Goal: Download file/media

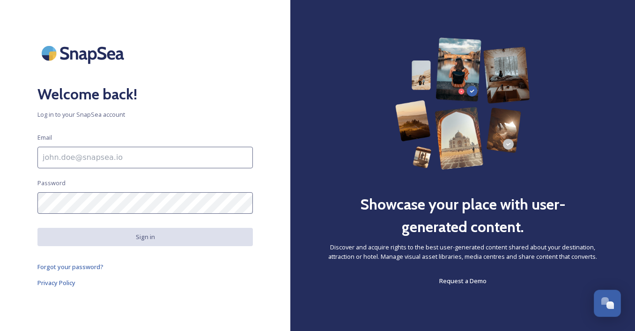
click at [83, 155] on input at bounding box center [144, 158] width 215 height 22
type input "[EMAIL_ADDRESS][DOMAIN_NAME]"
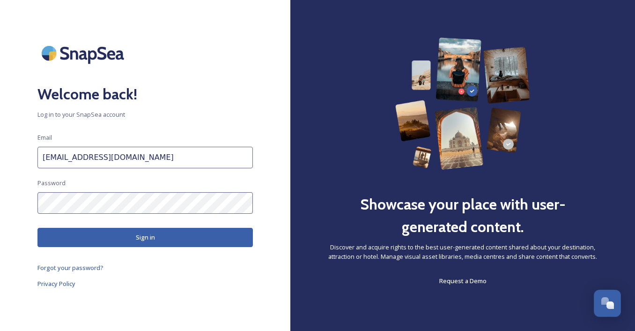
click at [123, 235] on button "Sign in" at bounding box center [144, 237] width 215 height 19
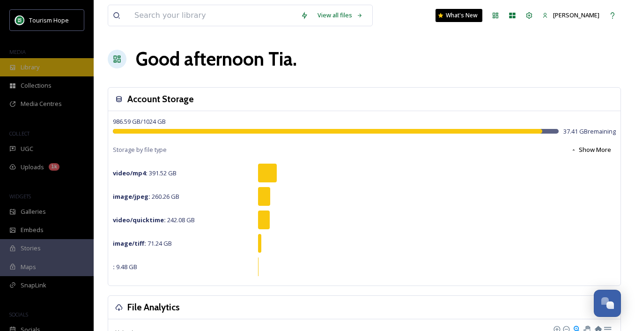
click at [39, 64] on span "Library" at bounding box center [30, 67] width 19 height 9
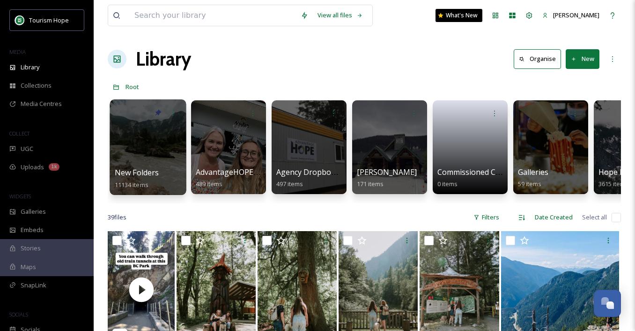
click at [147, 159] on div at bounding box center [148, 147] width 76 height 96
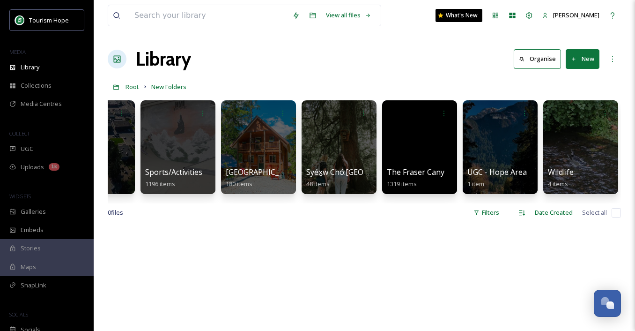
scroll to position [0, 1339]
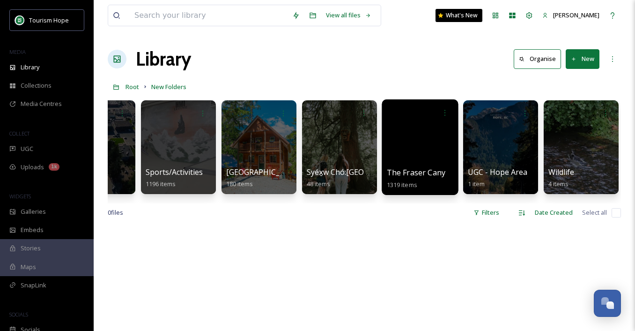
click at [411, 163] on div at bounding box center [420, 147] width 76 height 96
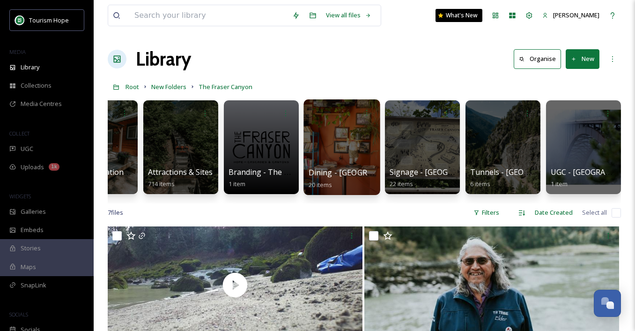
scroll to position [0, 51]
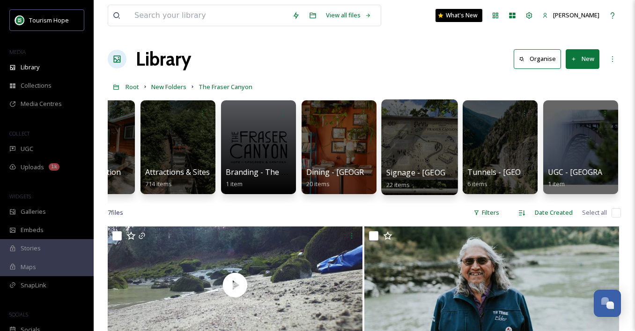
click at [421, 158] on div at bounding box center [419, 147] width 76 height 96
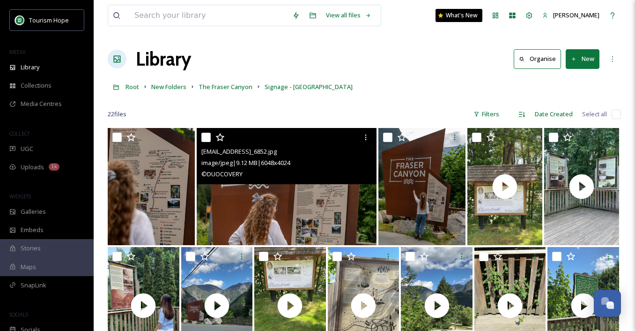
scroll to position [4, 0]
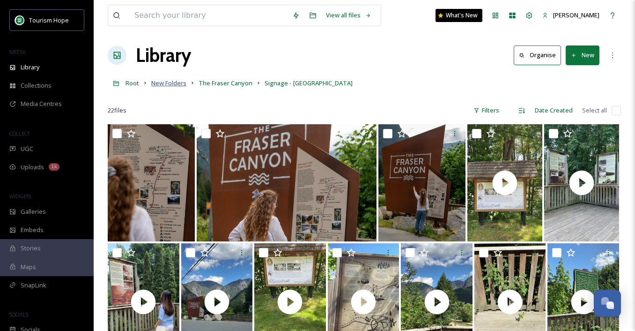
click at [160, 82] on span "New Folders" at bounding box center [168, 83] width 35 height 8
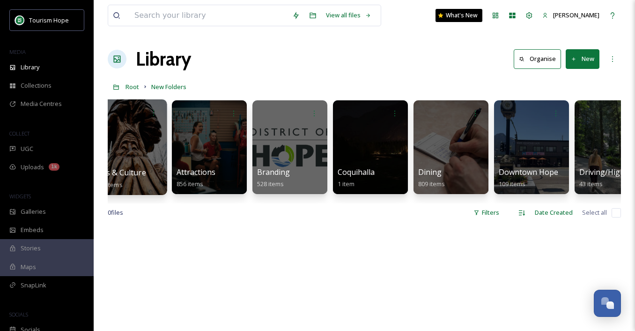
scroll to position [0, 182]
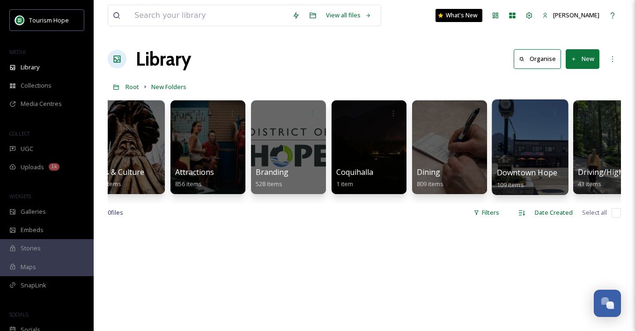
click at [528, 159] on div at bounding box center [530, 147] width 76 height 96
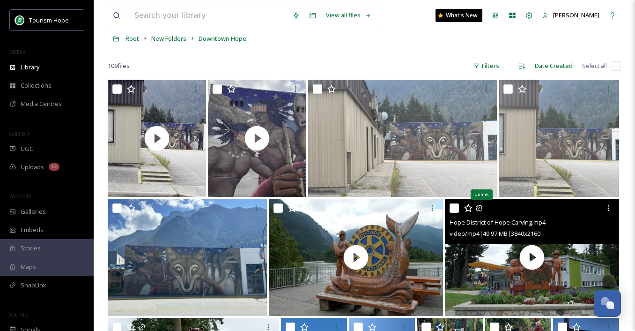
scroll to position [49, 0]
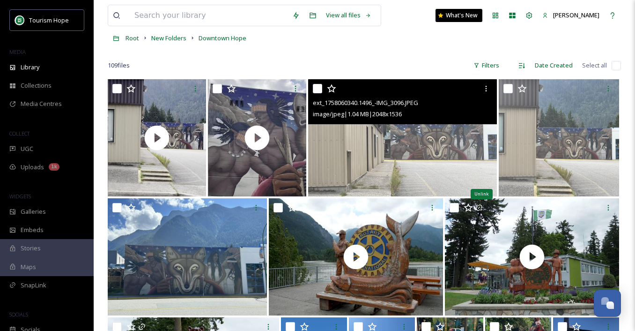
click at [419, 171] on img at bounding box center [402, 137] width 189 height 117
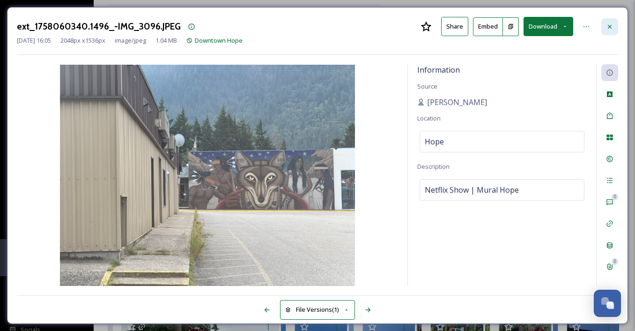
click at [608, 30] on div at bounding box center [609, 26] width 17 height 17
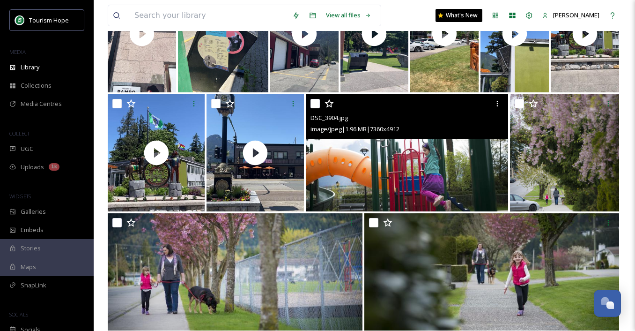
scroll to position [375, 0]
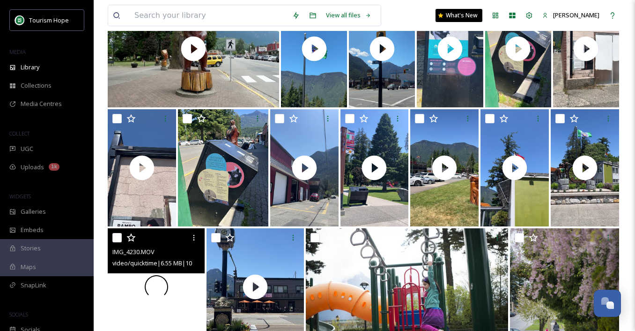
click at [188, 291] on div at bounding box center [156, 286] width 97 height 117
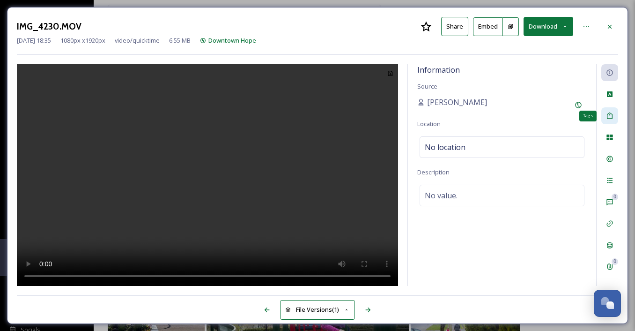
click at [609, 115] on icon at bounding box center [609, 115] width 7 height 7
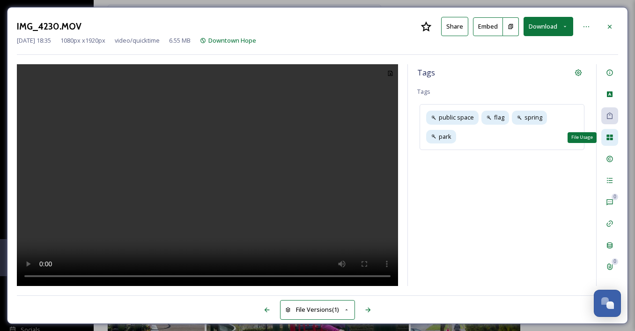
click at [611, 141] on div "File Usage" at bounding box center [609, 137] width 17 height 17
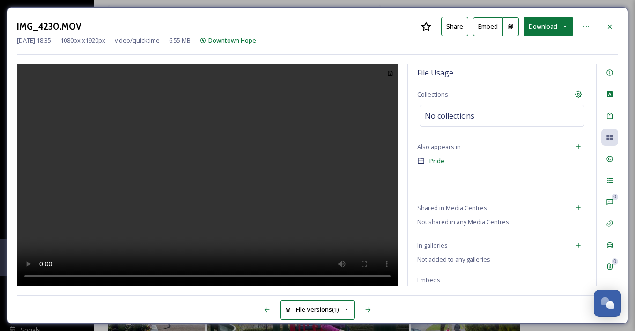
click at [210, 201] on video at bounding box center [207, 175] width 381 height 222
click at [209, 207] on video at bounding box center [207, 175] width 381 height 222
click at [582, 147] on div "Add linked folder" at bounding box center [578, 146] width 17 height 17
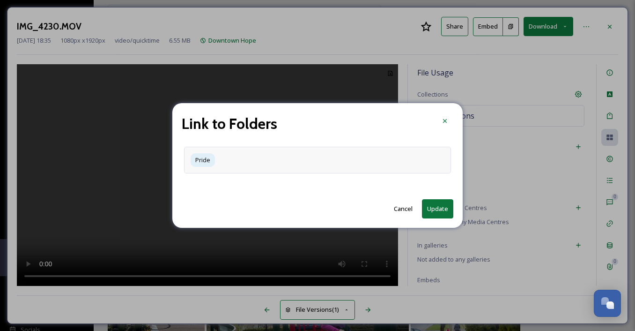
click at [306, 163] on div "Pride" at bounding box center [317, 160] width 267 height 27
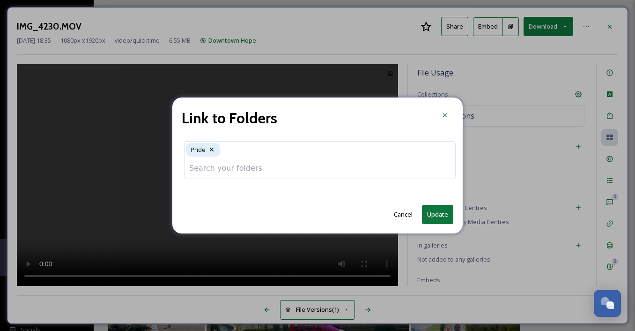
click at [296, 167] on input at bounding box center [319, 168] width 271 height 21
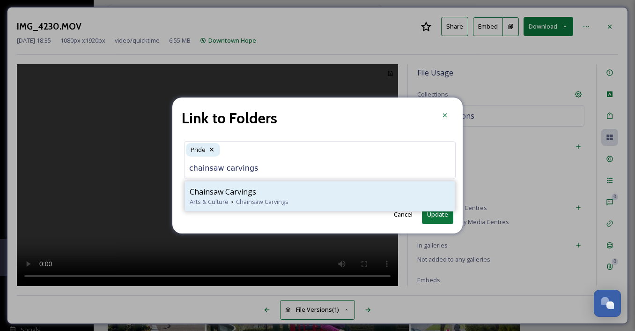
type input "chainsaw carvings"
click at [298, 198] on div "Arts & Culture Chainsaw Carvings" at bounding box center [320, 201] width 260 height 9
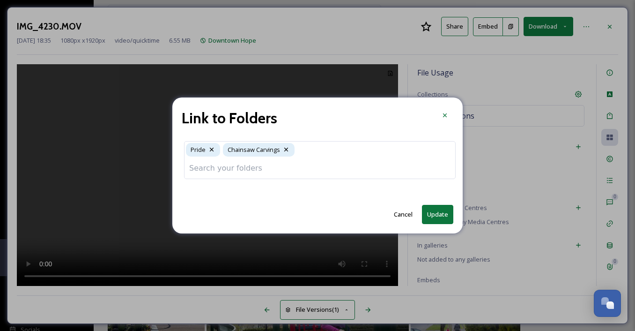
click at [431, 211] on button "Update" at bounding box center [437, 214] width 31 height 19
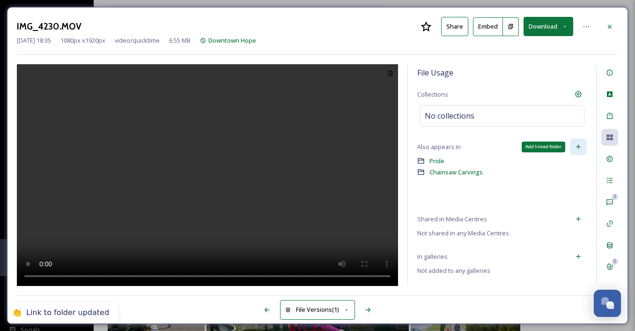
click at [577, 144] on icon at bounding box center [577, 146] width 7 height 7
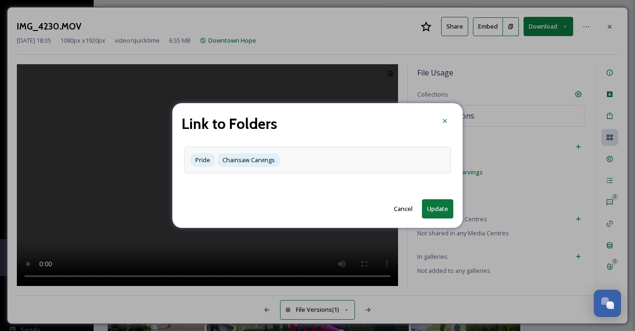
click at [348, 158] on div "Pride Chainsaw Carvings" at bounding box center [317, 160] width 267 height 27
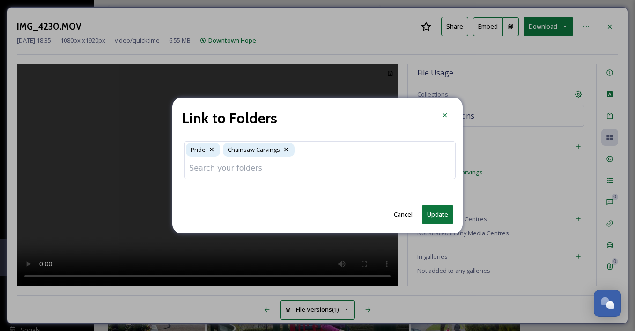
click at [339, 162] on input at bounding box center [319, 168] width 271 height 21
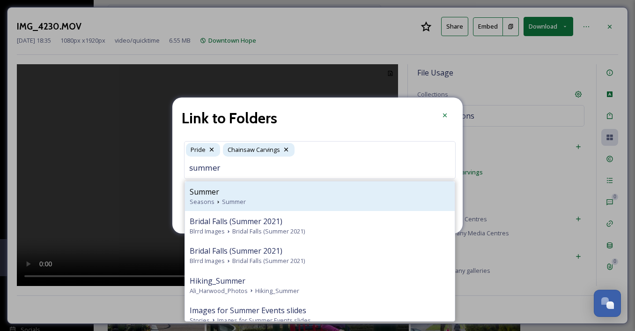
type input "summer"
click at [234, 199] on span "Summer" at bounding box center [234, 201] width 24 height 9
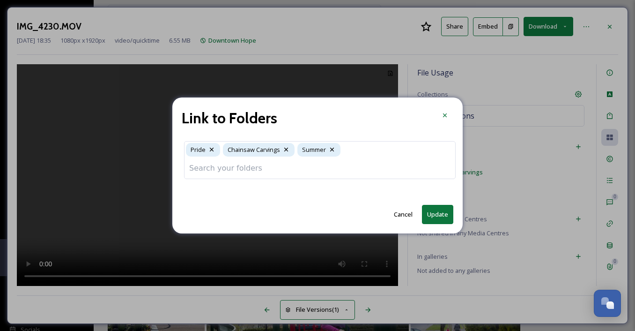
click at [436, 218] on button "Update" at bounding box center [437, 214] width 31 height 19
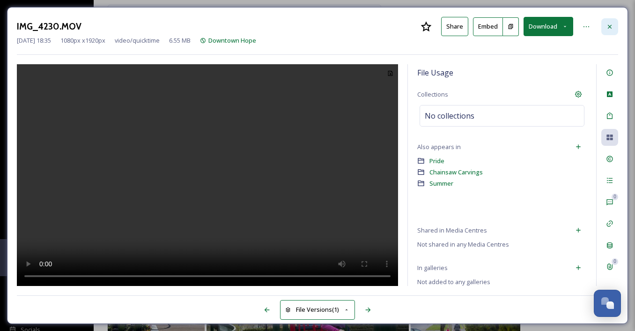
click at [613, 26] on div at bounding box center [609, 26] width 17 height 17
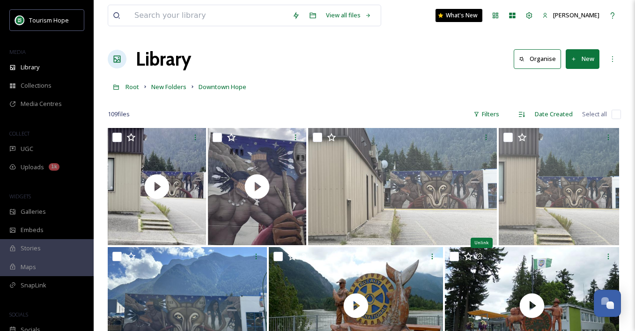
click at [575, 53] on button "New" at bounding box center [583, 58] width 34 height 19
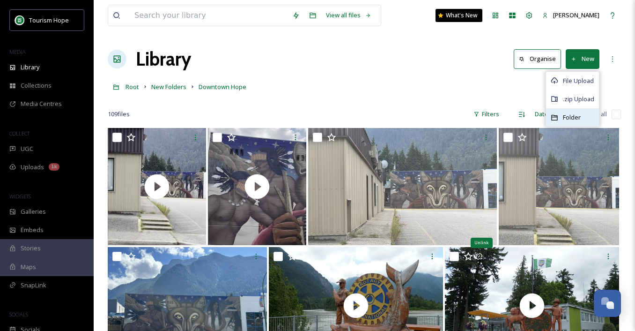
click at [564, 116] on span "Folder" at bounding box center [572, 117] width 18 height 9
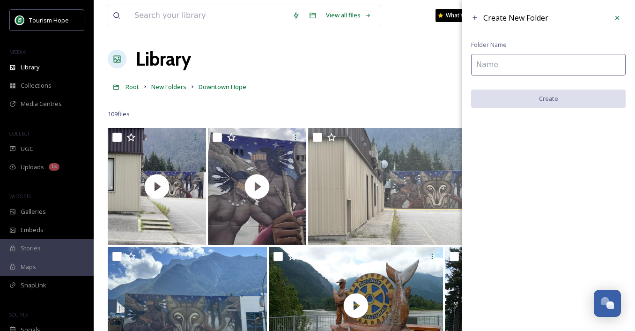
click at [510, 56] on input at bounding box center [548, 65] width 155 height 22
click at [493, 71] on input at bounding box center [548, 65] width 155 height 22
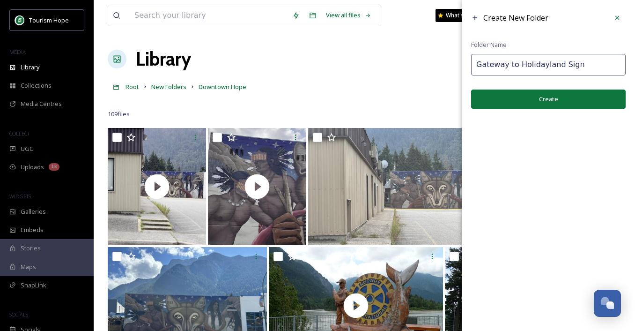
drag, startPoint x: 529, startPoint y: 67, endPoint x: 555, endPoint y: 67, distance: 26.2
click at [555, 67] on input "Gateway to Holidayland Sign" at bounding box center [548, 65] width 155 height 22
type input "Gateway to Holidayland Sign"
click at [541, 100] on button "Create" at bounding box center [548, 98] width 155 height 19
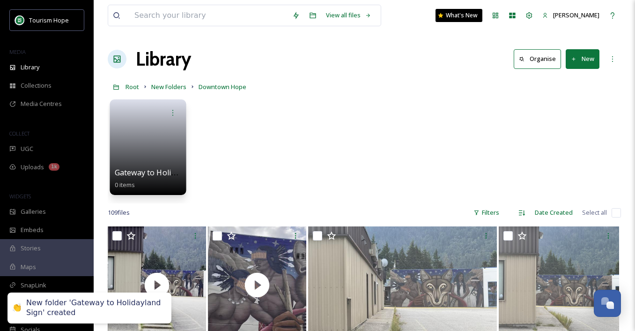
click at [155, 157] on link at bounding box center [148, 143] width 67 height 45
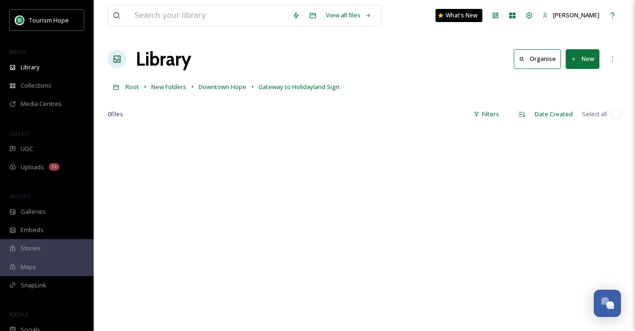
click at [581, 59] on button "New" at bounding box center [583, 58] width 34 height 19
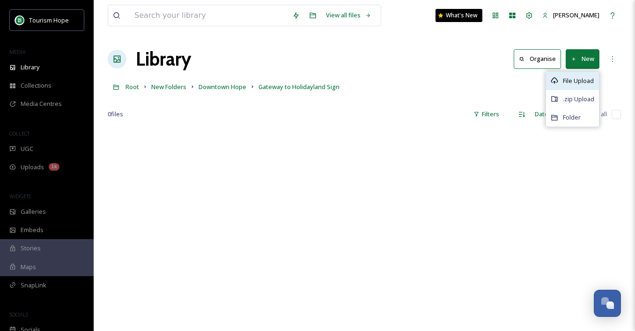
click at [570, 82] on span "File Upload" at bounding box center [578, 80] width 31 height 9
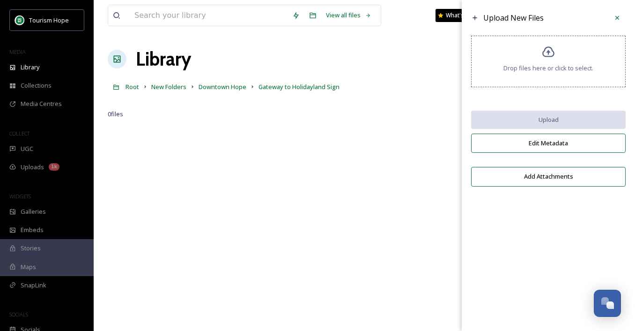
click at [504, 39] on div "Drop files here or click to select." at bounding box center [548, 62] width 155 height 52
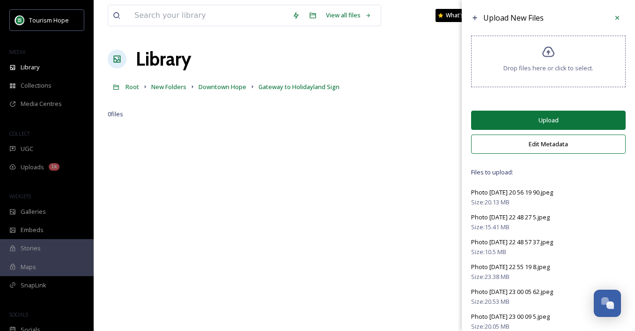
click at [522, 143] on button "Edit Metadata" at bounding box center [548, 143] width 155 height 19
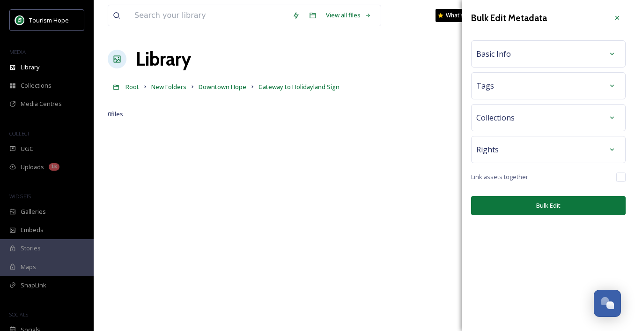
click at [519, 51] on div "Basic Info" at bounding box center [548, 53] width 144 height 17
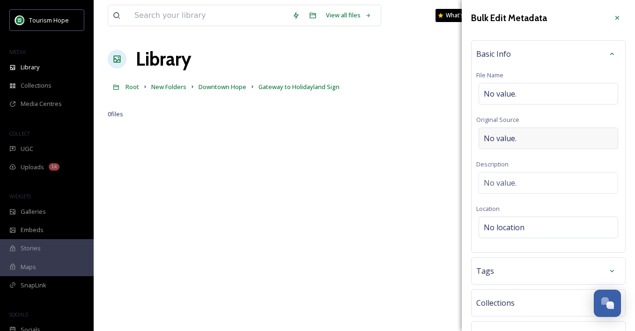
click at [526, 136] on div "No value." at bounding box center [548, 138] width 140 height 22
drag, startPoint x: 544, startPoint y: 139, endPoint x: 552, endPoint y: 140, distance: 8.5
click at [552, 140] on input "@herpnwadventures and company name is Pacific Peaks Media." at bounding box center [548, 138] width 144 height 22
drag, startPoint x: 491, startPoint y: 141, endPoint x: 600, endPoint y: 138, distance: 109.1
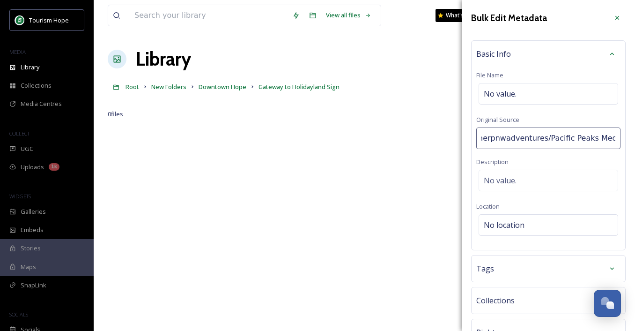
click at [600, 138] on input "@herpnwadventures/Pacific Peaks Media." at bounding box center [548, 138] width 144 height 22
click at [613, 136] on input "@herpnwadventures/Pacific Peaks Media." at bounding box center [548, 138] width 144 height 22
type input "@herpnwadventures/Pacific Peaks Media"
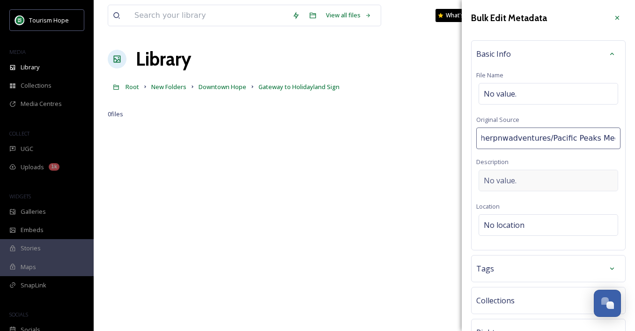
click at [554, 200] on div "Basic Info File Name No value. Original Source @herpnwadventures/Pacific Peaks …" at bounding box center [548, 145] width 155 height 210
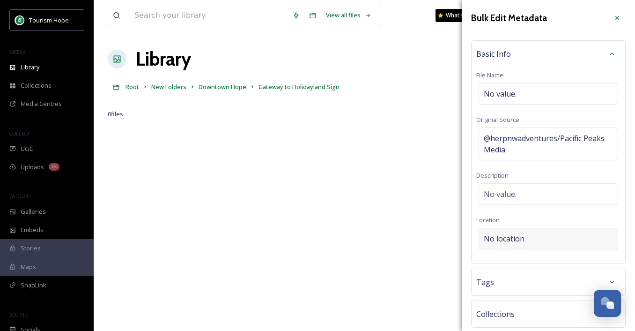
click at [517, 239] on span "No location" at bounding box center [504, 238] width 41 height 11
click at [509, 237] on input at bounding box center [548, 238] width 139 height 21
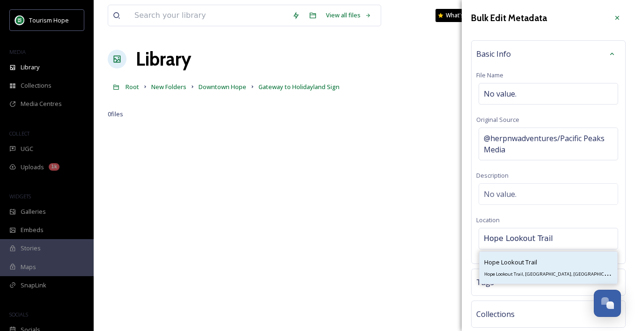
type input "Hope Lookout Trail"
click at [514, 262] on span "Hope Lookout Trail" at bounding box center [510, 262] width 53 height 8
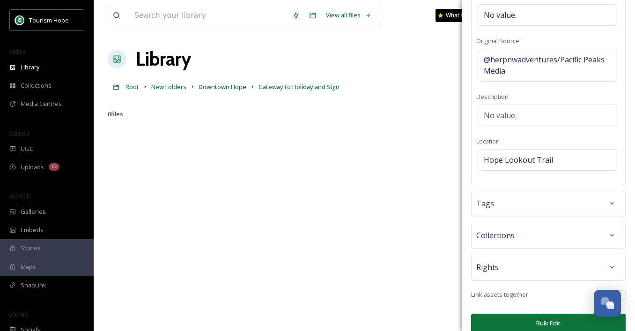
scroll to position [80, 0]
click at [609, 202] on icon at bounding box center [611, 202] width 7 height 7
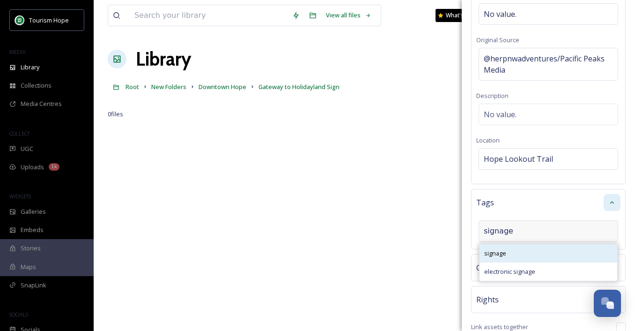
type input "signage"
click at [535, 253] on div "signage" at bounding box center [548, 253] width 138 height 18
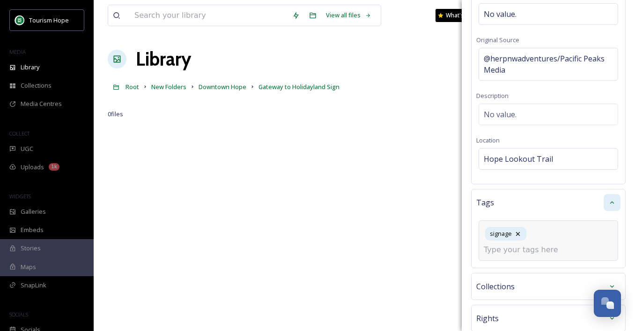
click at [546, 244] on input at bounding box center [531, 249] width 94 height 11
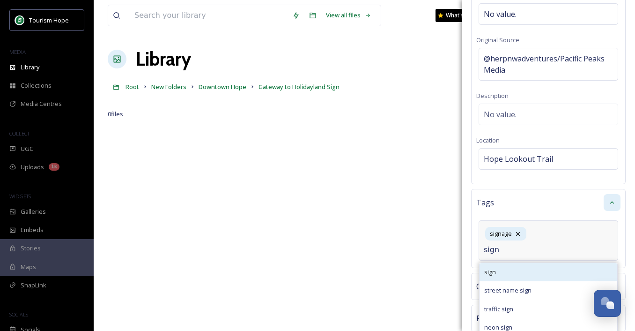
type input "sign"
click at [537, 263] on div "sign" at bounding box center [548, 272] width 138 height 18
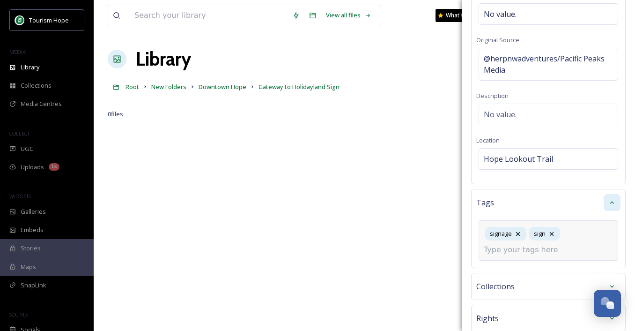
click at [553, 248] on input at bounding box center [531, 249] width 94 height 11
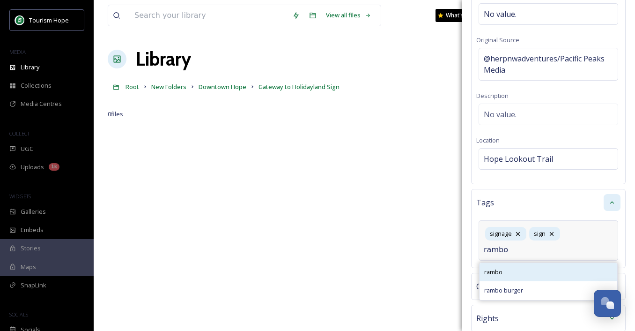
type input "rambo"
click at [535, 269] on div "rambo" at bounding box center [548, 272] width 138 height 18
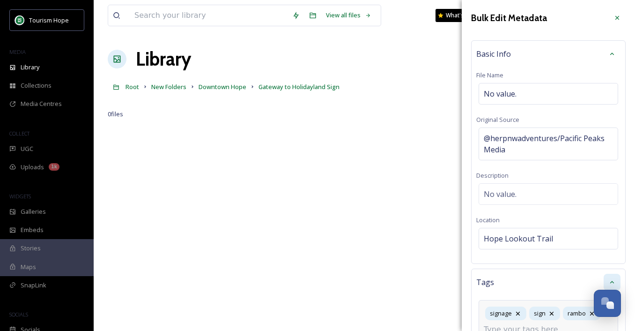
scroll to position [140, 0]
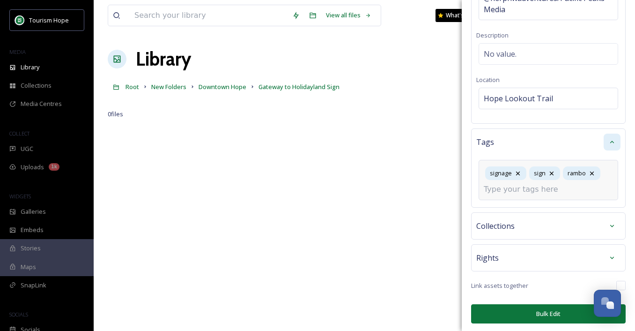
click at [526, 313] on button "Bulk Edit" at bounding box center [548, 313] width 155 height 19
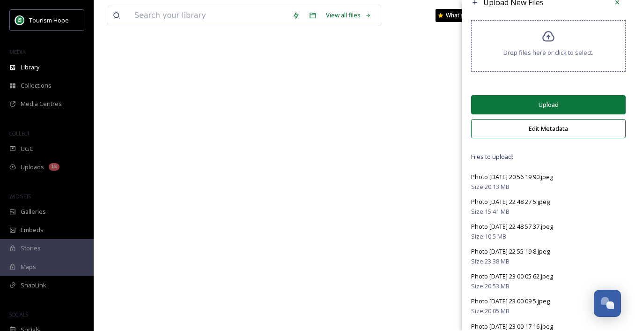
scroll to position [0, 0]
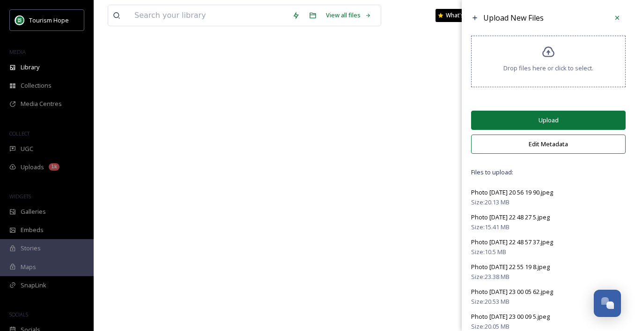
click at [543, 114] on button "Upload" at bounding box center [548, 119] width 155 height 19
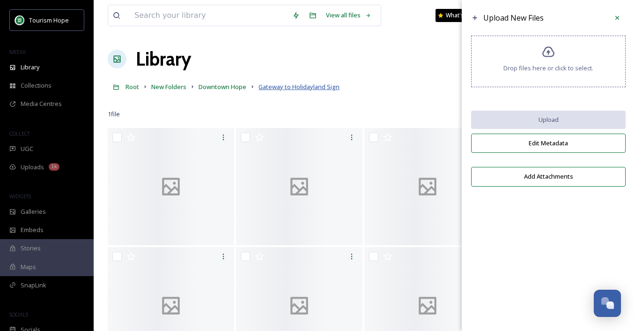
click at [300, 86] on span "Gateway to Holidayland Sign" at bounding box center [298, 86] width 81 height 8
click at [273, 87] on span "Gateway to Holidayland Sign" at bounding box center [298, 86] width 81 height 8
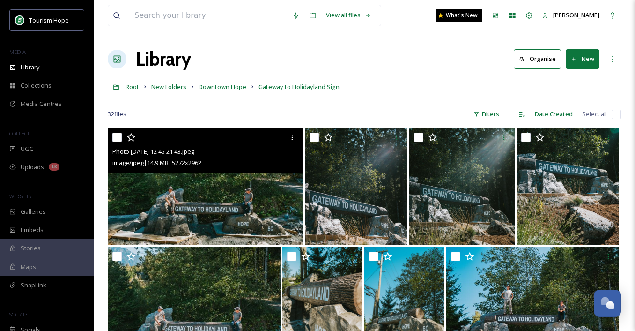
click at [256, 227] on img at bounding box center [205, 186] width 195 height 117
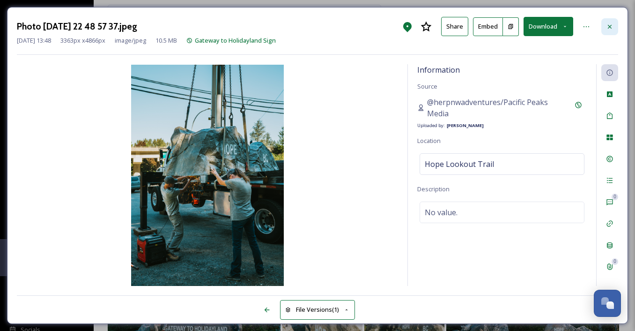
click at [607, 20] on div at bounding box center [609, 26] width 17 height 17
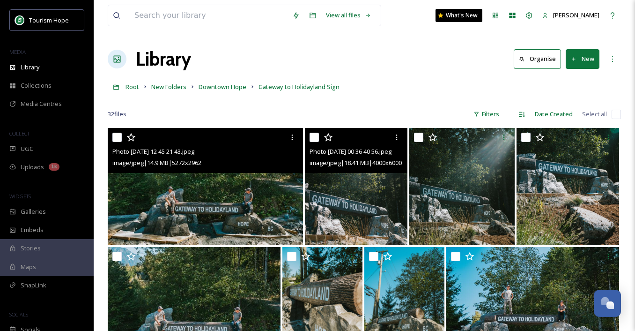
scroll to position [640, 0]
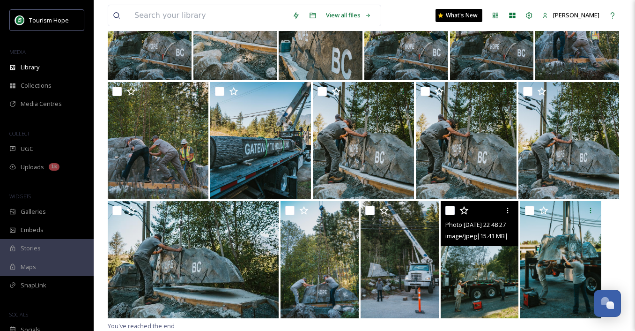
click at [475, 262] on img at bounding box center [480, 259] width 78 height 117
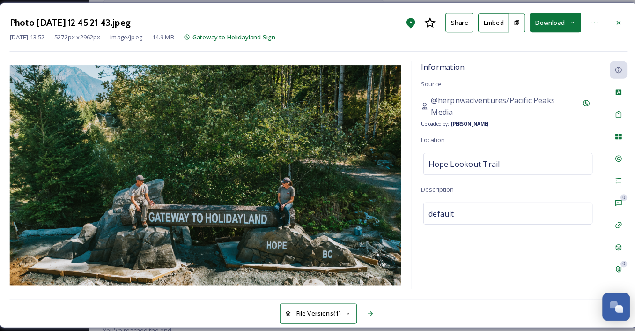
scroll to position [640, 0]
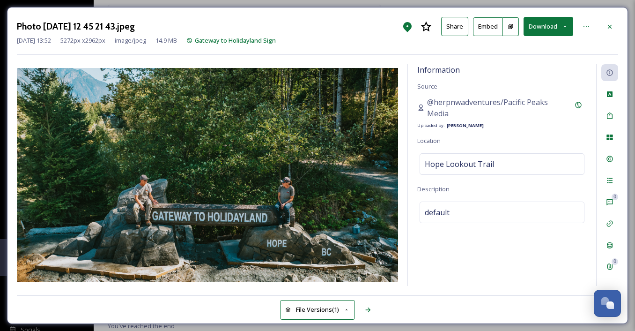
click at [547, 21] on button "Download" at bounding box center [548, 26] width 50 height 19
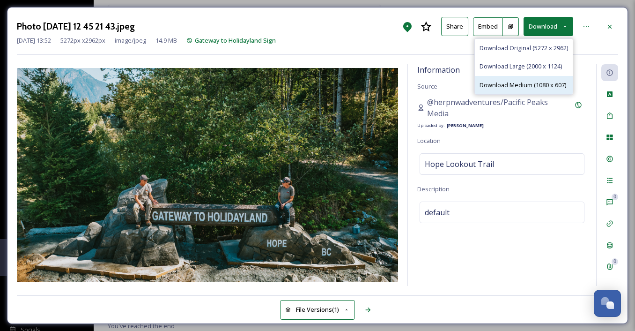
click at [540, 79] on div "Download Medium (1080 x 607)" at bounding box center [524, 85] width 98 height 18
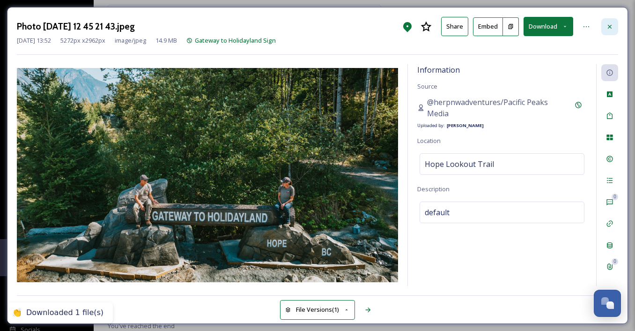
click at [611, 26] on icon at bounding box center [609, 26] width 7 height 7
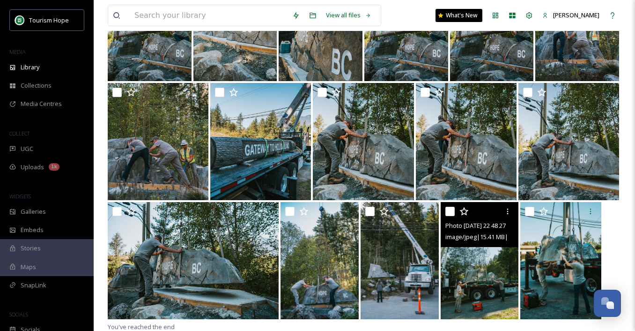
scroll to position [640, 0]
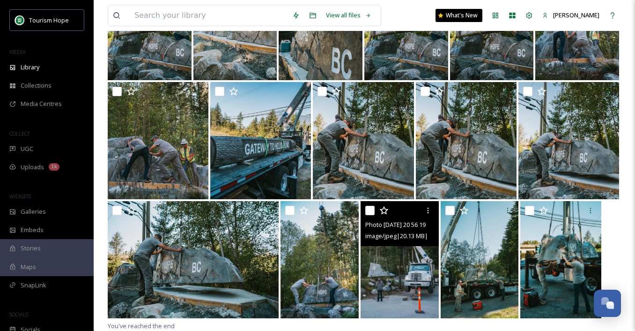
click at [390, 267] on img at bounding box center [400, 259] width 78 height 117
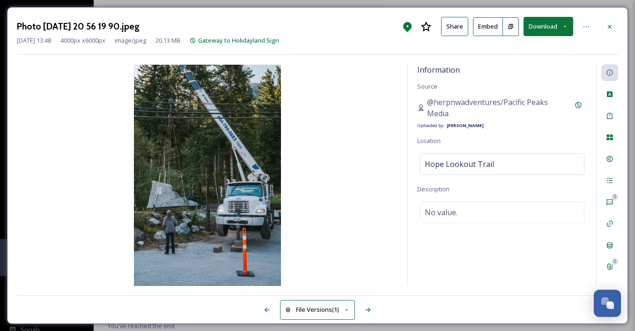
click at [556, 36] on button "Download" at bounding box center [548, 26] width 50 height 19
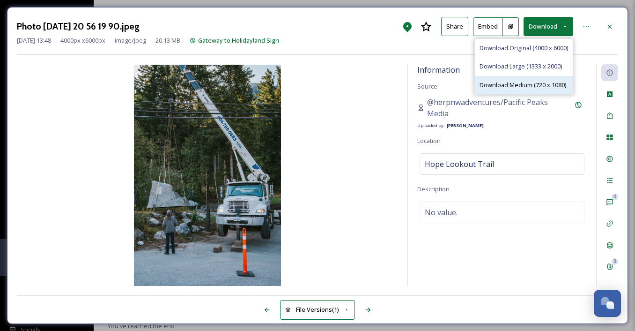
click at [540, 84] on span "Download Medium (720 x 1080)" at bounding box center [522, 85] width 87 height 9
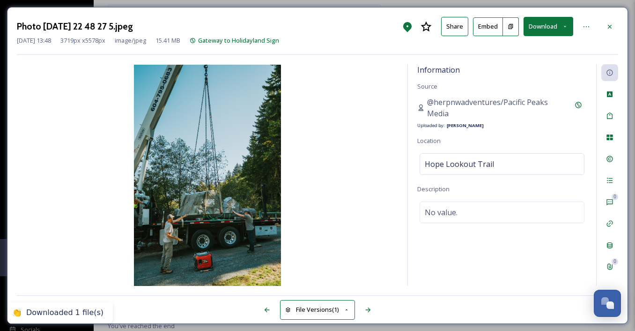
click at [556, 27] on button "Download" at bounding box center [548, 26] width 50 height 19
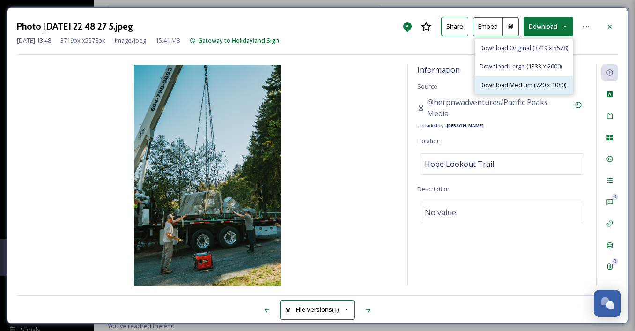
click at [508, 86] on span "Download Medium (720 x 1080)" at bounding box center [522, 85] width 87 height 9
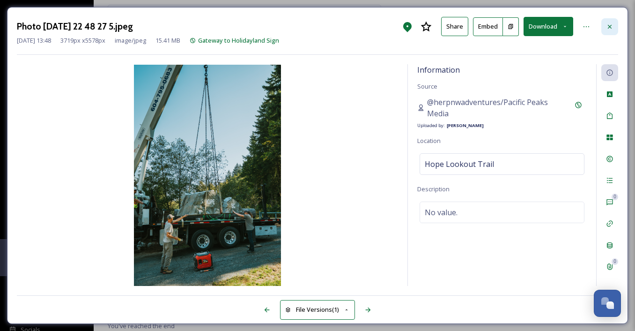
click at [611, 24] on icon at bounding box center [610, 26] width 4 height 4
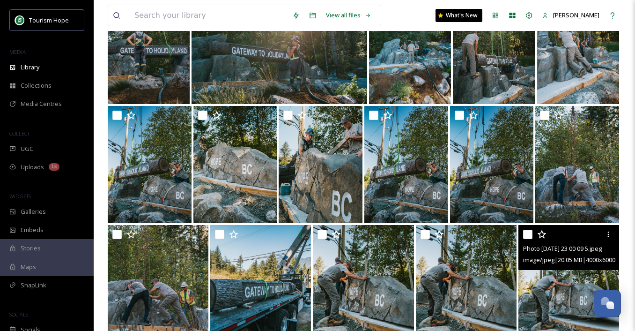
scroll to position [496, 0]
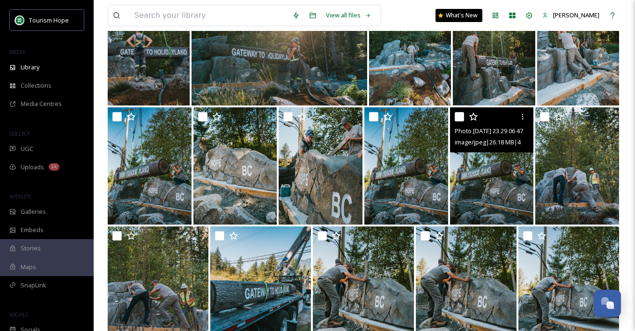
click at [463, 184] on img at bounding box center [492, 165] width 84 height 117
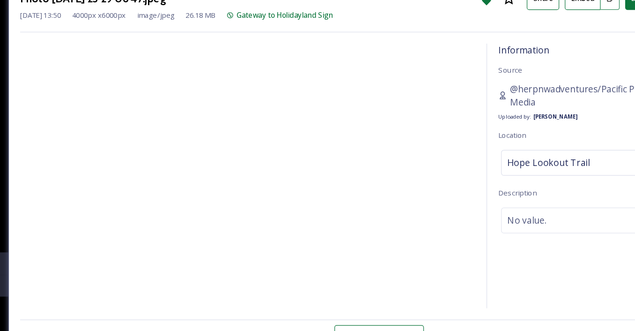
scroll to position [496, 0]
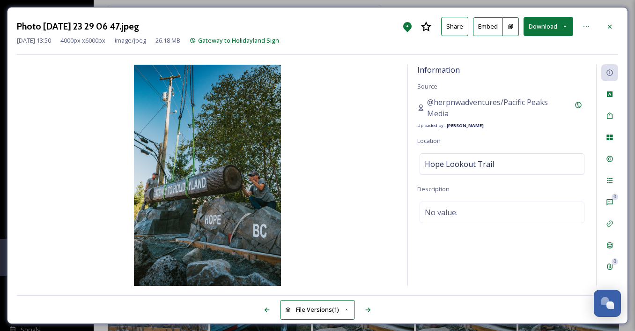
click at [544, 32] on button "Download" at bounding box center [548, 26] width 50 height 19
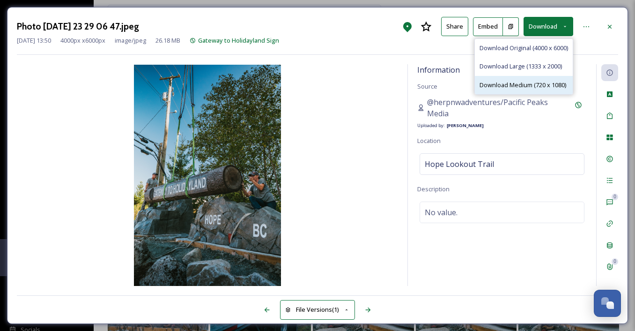
click at [536, 81] on span "Download Medium (720 x 1080)" at bounding box center [522, 85] width 87 height 9
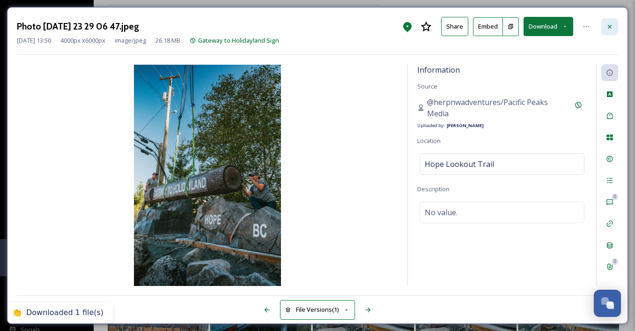
click at [611, 25] on icon at bounding box center [609, 26] width 7 height 7
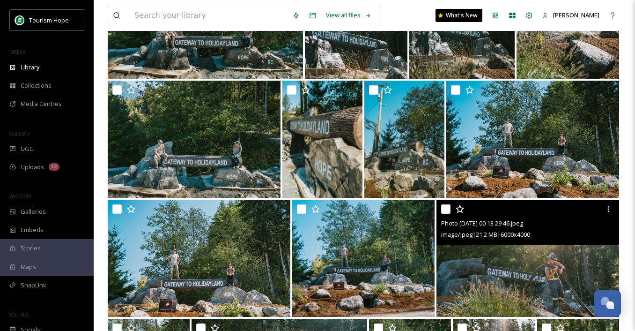
scroll to position [165, 0]
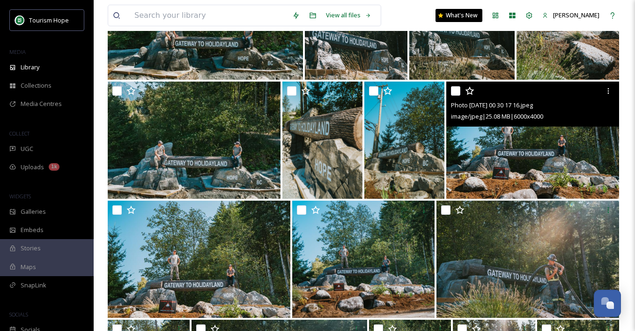
click at [533, 162] on img at bounding box center [532, 139] width 173 height 117
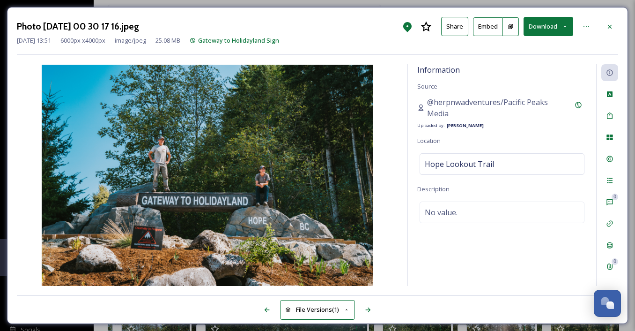
click at [544, 22] on button "Download" at bounding box center [548, 26] width 50 height 19
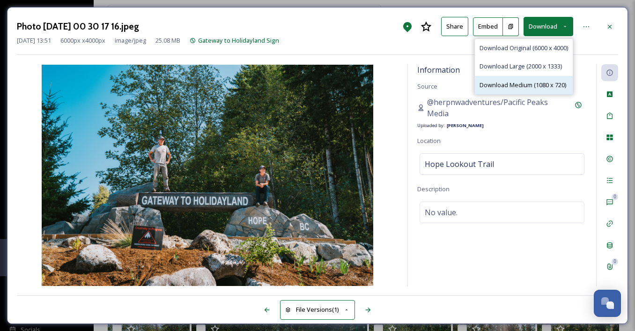
click at [539, 84] on span "Download Medium (1080 x 720)" at bounding box center [522, 85] width 87 height 9
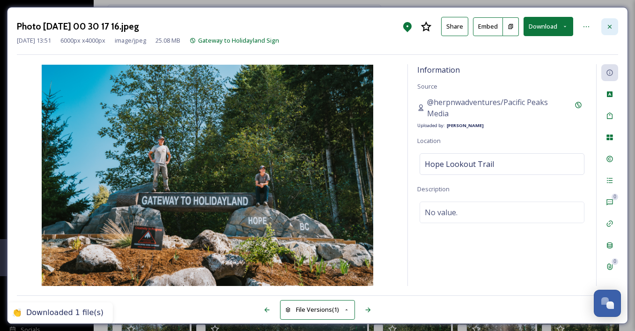
click at [613, 28] on icon at bounding box center [609, 26] width 7 height 7
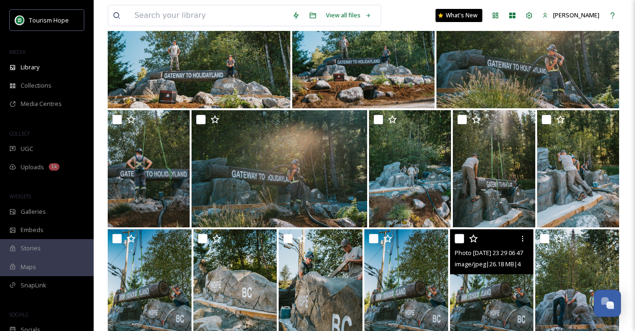
scroll to position [384, 0]
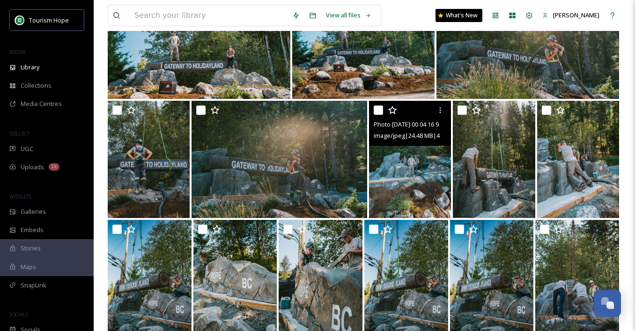
click at [390, 168] on img at bounding box center [410, 159] width 82 height 117
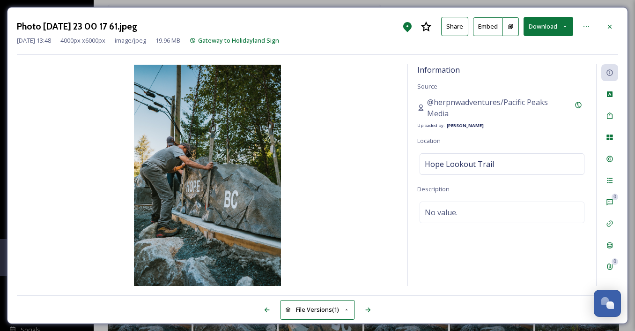
click at [540, 23] on button "Download" at bounding box center [548, 26] width 50 height 19
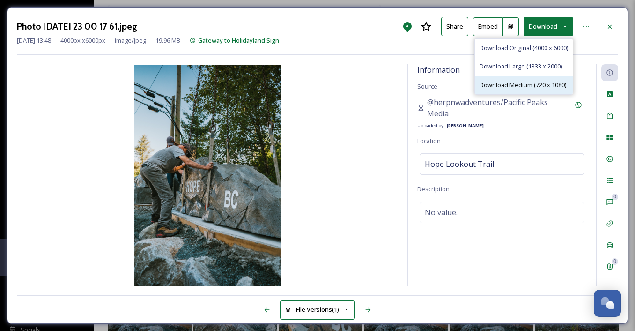
click at [541, 81] on span "Download Medium (720 x 1080)" at bounding box center [522, 85] width 87 height 9
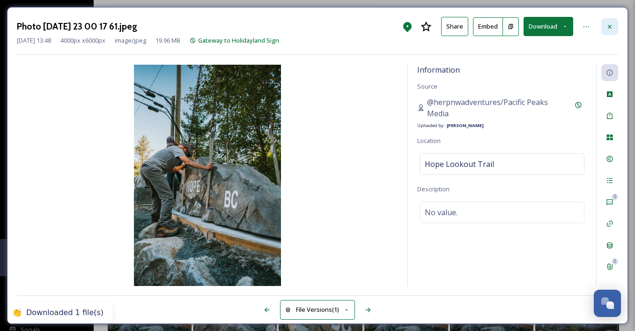
click at [604, 29] on div at bounding box center [609, 26] width 17 height 17
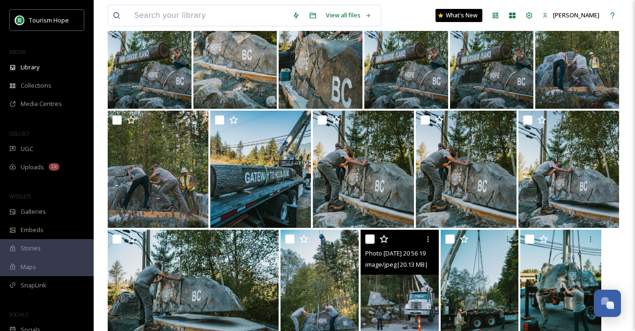
scroll to position [640, 0]
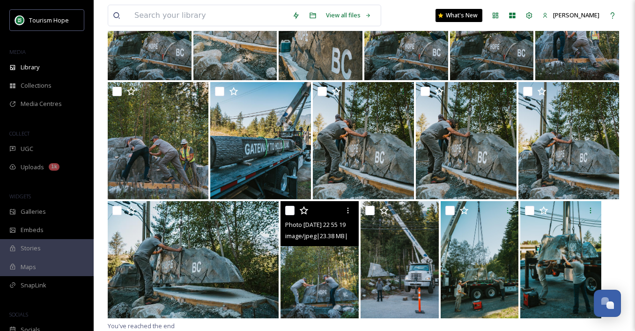
click at [286, 266] on img at bounding box center [319, 259] width 78 height 117
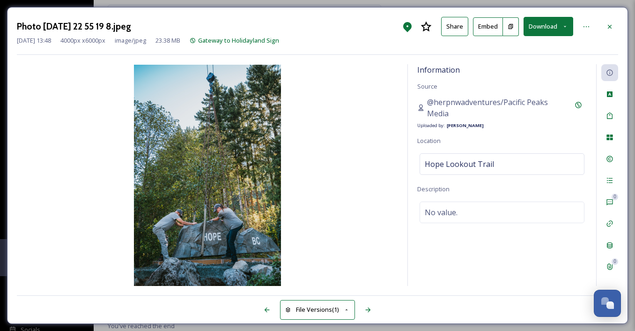
click at [551, 22] on button "Download" at bounding box center [548, 26] width 50 height 19
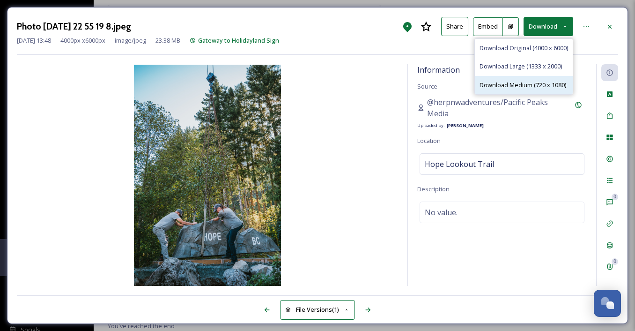
click at [529, 81] on span "Download Medium (720 x 1080)" at bounding box center [522, 85] width 87 height 9
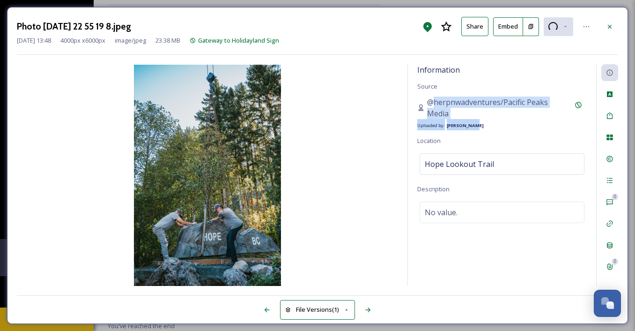
drag, startPoint x: 425, startPoint y: 100, endPoint x: 490, endPoint y: 118, distance: 67.6
click at [490, 118] on div "@herpnwadventures/Pacific Peaks Media Uploaded by: [PERSON_NAME]" at bounding box center [493, 113] width 153 height 34
copy div "@herpnwadventures/Pacific Peaks Media Uploaded by: [PERSON_NAME]"
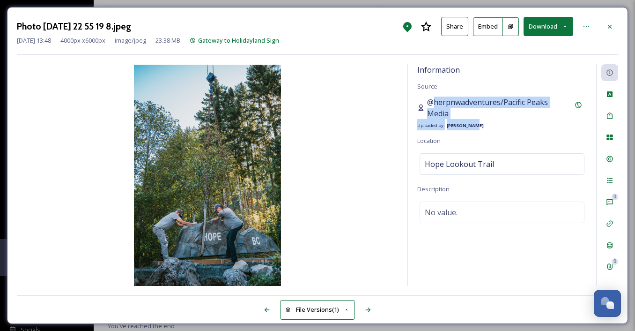
copy div "@herpnwadventures/Pacific Peaks Media Uploaded by: [PERSON_NAME]"
click at [567, 27] on icon at bounding box center [565, 26] width 6 height 6
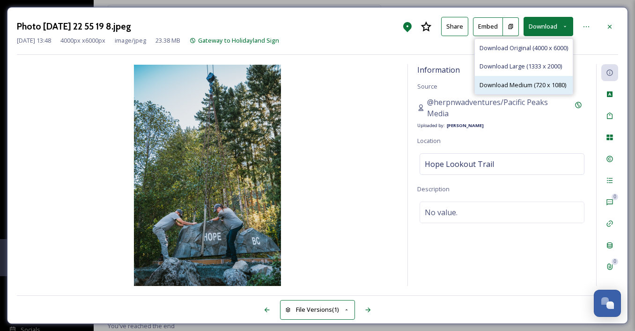
click at [554, 83] on span "Download Medium (720 x 1080)" at bounding box center [522, 85] width 87 height 9
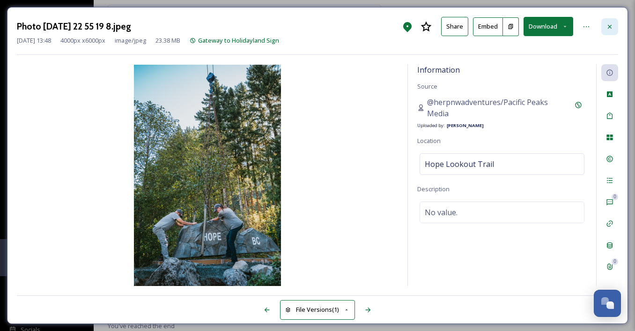
click at [611, 25] on icon at bounding box center [610, 26] width 4 height 4
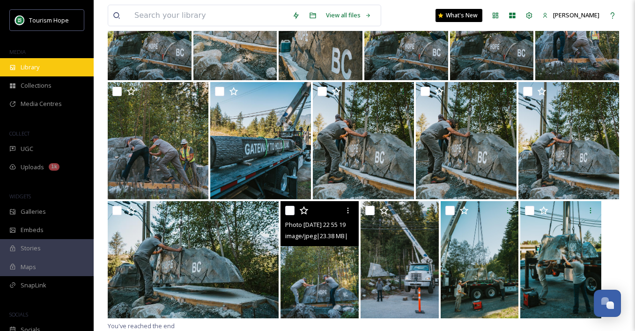
click at [51, 65] on div "Library" at bounding box center [47, 67] width 94 height 18
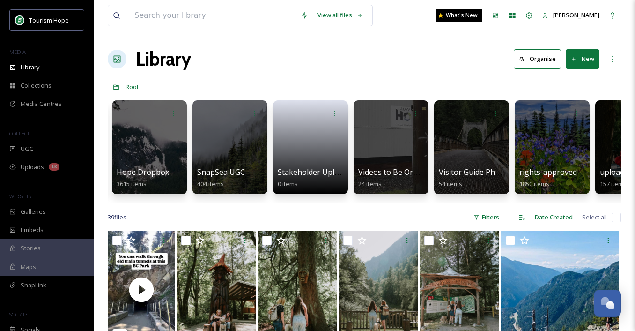
scroll to position [0, 534]
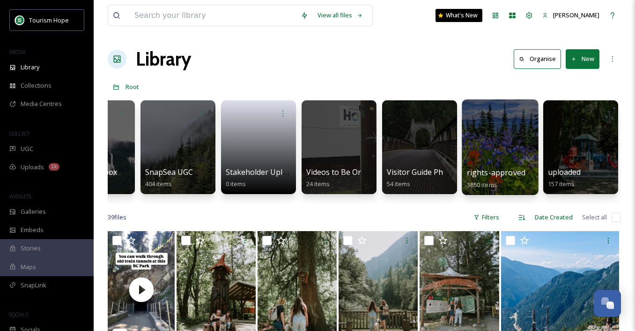
click at [486, 152] on div at bounding box center [500, 147] width 76 height 96
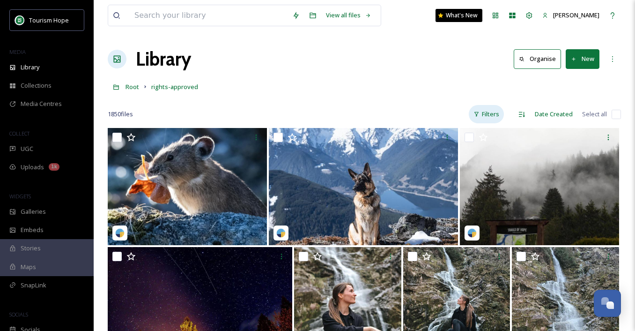
click at [492, 112] on div "Filters" at bounding box center [486, 114] width 35 height 18
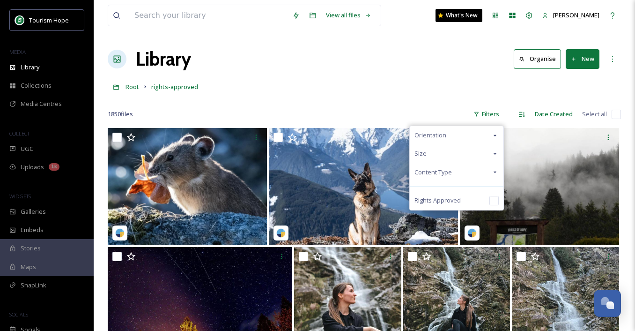
click at [478, 165] on div "Content Type" at bounding box center [457, 172] width 94 height 18
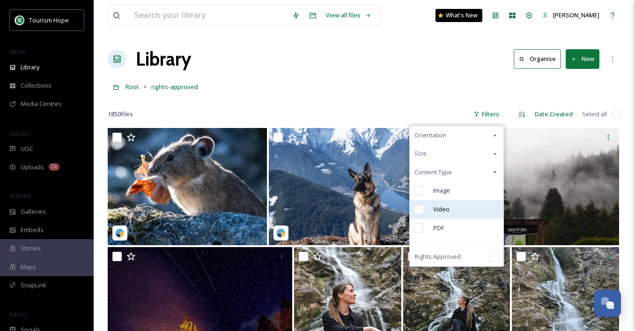
click at [463, 205] on div "Video" at bounding box center [457, 209] width 94 height 19
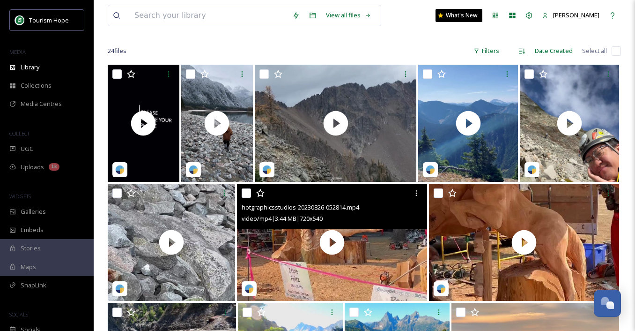
scroll to position [64, 0]
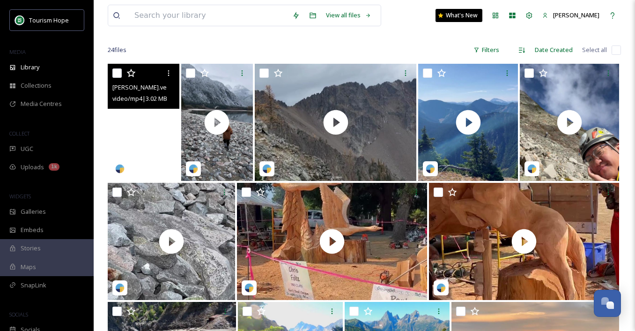
click at [147, 142] on video "britt.venturesout.photography-20240408-191310.mp4" at bounding box center [144, 122] width 72 height 117
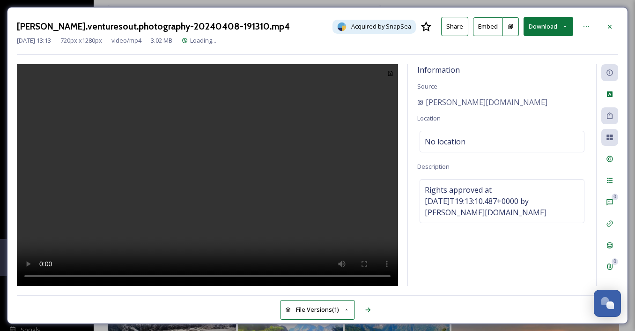
click at [226, 164] on video at bounding box center [207, 175] width 381 height 222
click at [609, 25] on icon at bounding box center [610, 26] width 4 height 4
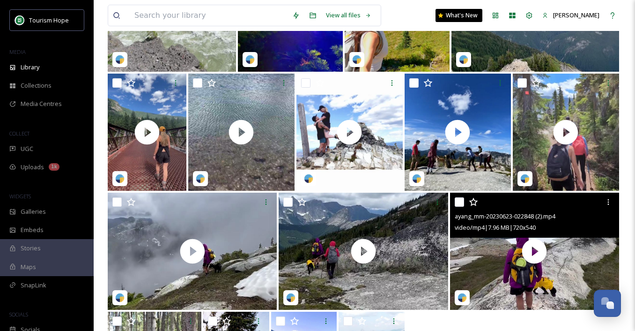
scroll to position [414, 0]
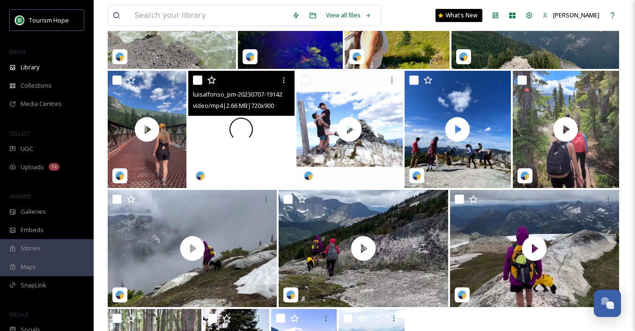
click at [220, 145] on video "luisalfonso_pm-20230707-191425.mp4" at bounding box center [241, 129] width 106 height 117
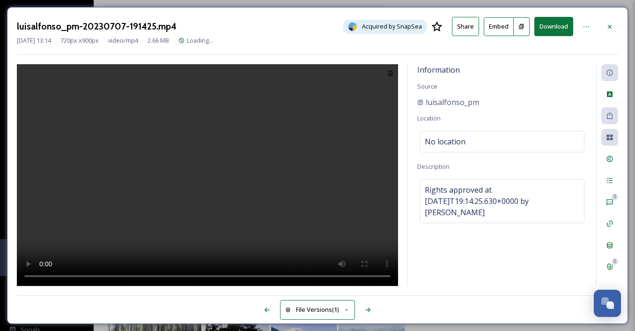
click at [273, 152] on video at bounding box center [207, 175] width 381 height 222
click at [608, 26] on icon at bounding box center [609, 26] width 7 height 7
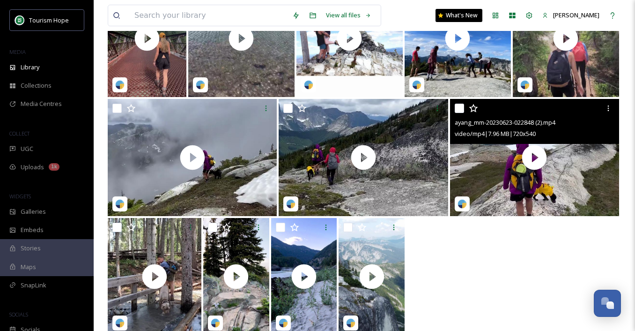
scroll to position [522, 0]
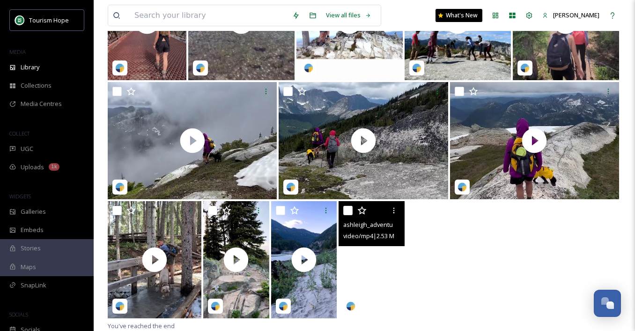
click at [369, 287] on video "ashleigh_adventures-20220826-011459.mp4" at bounding box center [371, 259] width 66 height 117
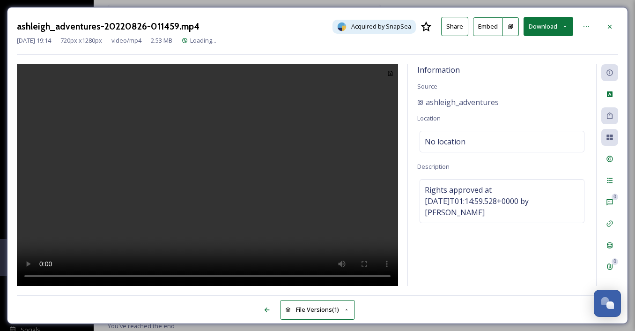
click at [244, 182] on video at bounding box center [207, 175] width 381 height 222
click at [611, 25] on icon at bounding box center [609, 26] width 7 height 7
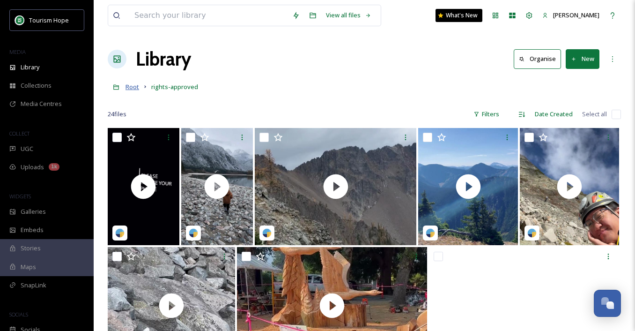
click at [131, 88] on span "Root" at bounding box center [132, 86] width 14 height 8
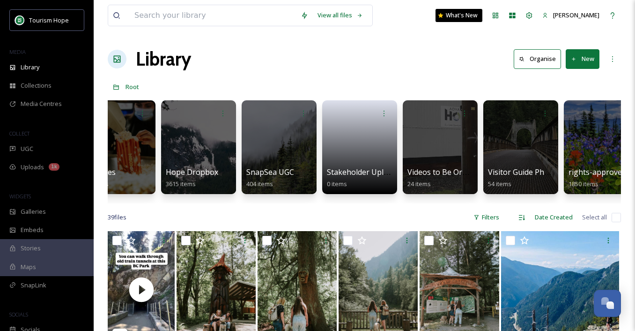
scroll to position [0, 395]
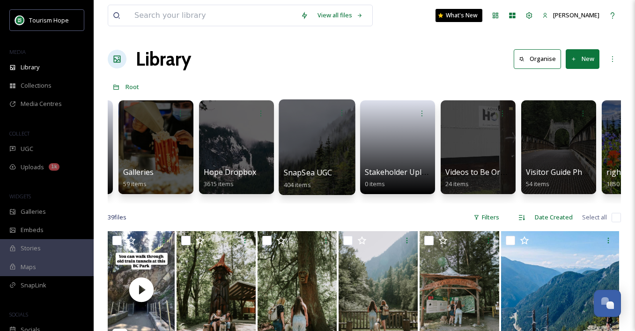
click at [331, 155] on div at bounding box center [317, 147] width 76 height 96
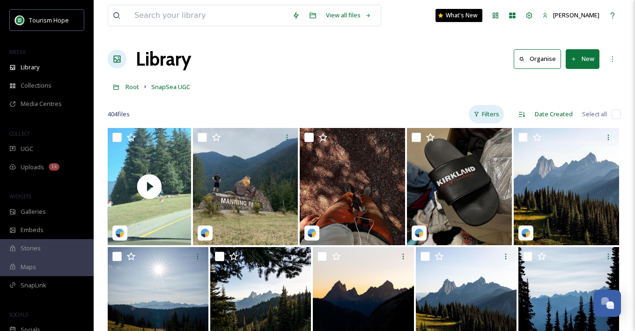
click at [489, 113] on div "Filters" at bounding box center [486, 114] width 35 height 18
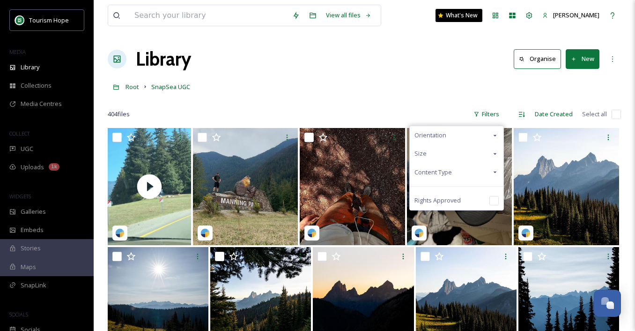
click at [467, 162] on div "Size" at bounding box center [457, 153] width 94 height 18
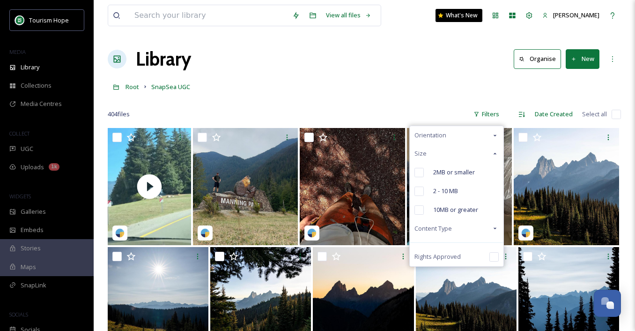
click at [466, 226] on div "Content Type" at bounding box center [457, 228] width 94 height 18
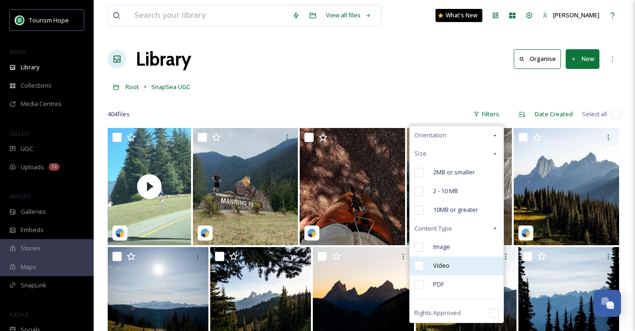
click at [449, 266] on span "Video" at bounding box center [441, 265] width 16 height 9
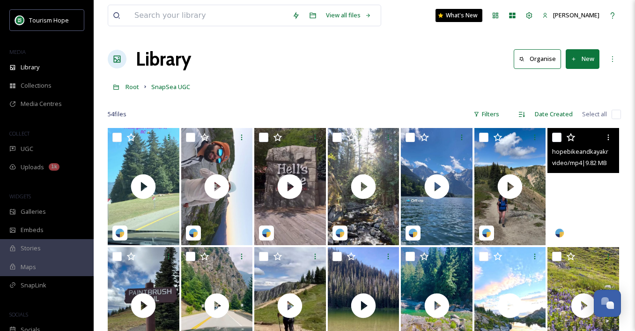
click at [576, 221] on video "hopebikeandkayakrentals-18068117252466128.mp4" at bounding box center [583, 186] width 72 height 117
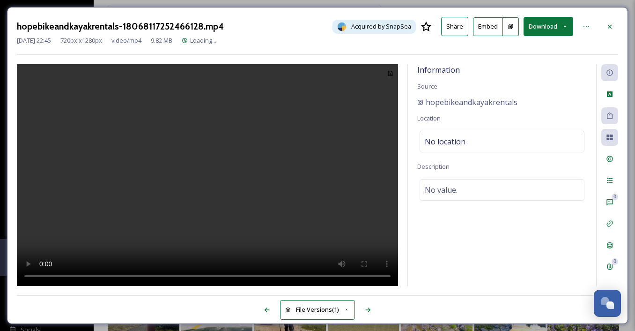
click at [221, 188] on video at bounding box center [207, 175] width 381 height 222
click at [611, 25] on icon at bounding box center [609, 26] width 7 height 7
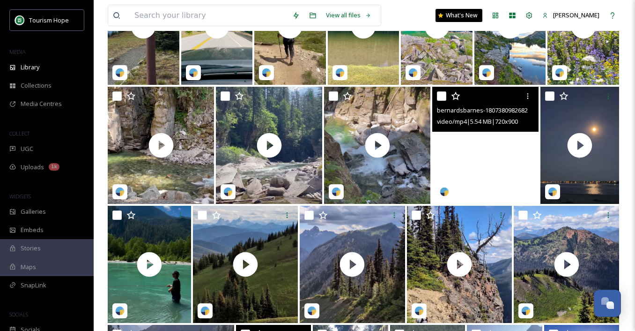
scroll to position [282, 0]
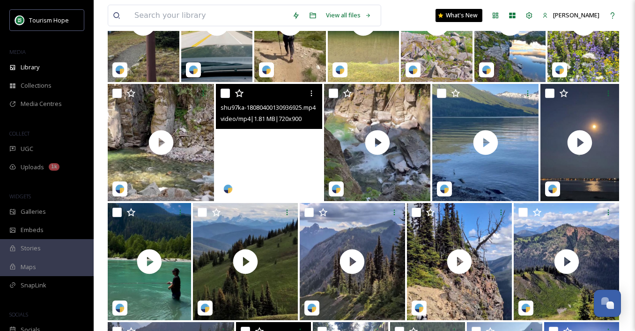
click at [274, 169] on video "shu97ka-18080400130936925.mp4" at bounding box center [269, 142] width 106 height 117
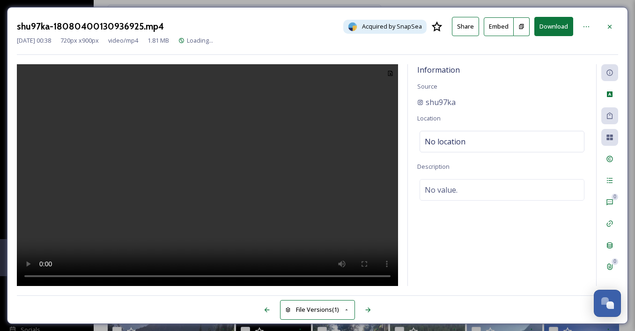
click at [272, 182] on video at bounding box center [207, 175] width 381 height 222
click at [617, 34] on div "shu97ka-18080400130936925.mp4 Acquired by SnapSea Share Embed Download" at bounding box center [317, 26] width 601 height 19
click at [616, 25] on div at bounding box center [609, 26] width 17 height 17
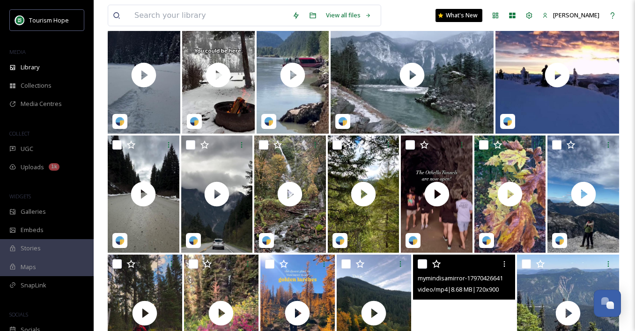
scroll to position [707, 0]
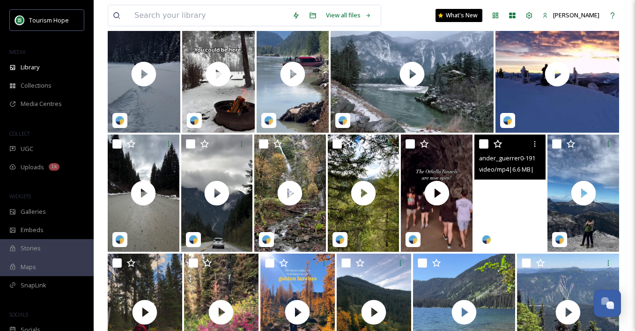
click at [517, 221] on video "ander_guerrer0-1913462.mp4" at bounding box center [510, 192] width 72 height 117
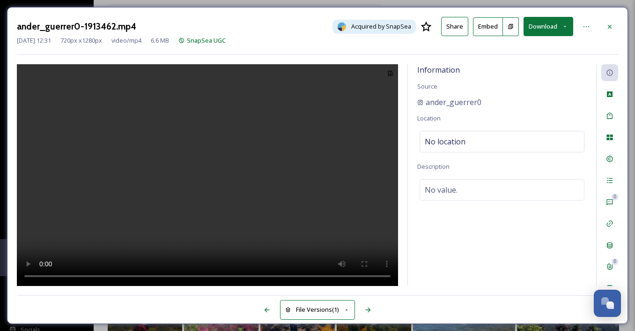
click at [225, 165] on video at bounding box center [207, 175] width 381 height 222
click at [607, 27] on icon at bounding box center [609, 26] width 7 height 7
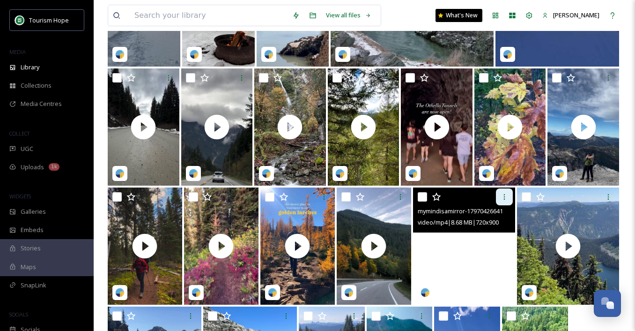
scroll to position [775, 0]
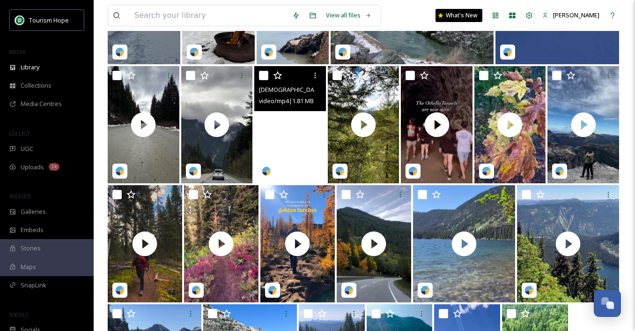
click at [296, 149] on video "lady.of.wander-18152031250332518.mp4" at bounding box center [290, 124] width 72 height 117
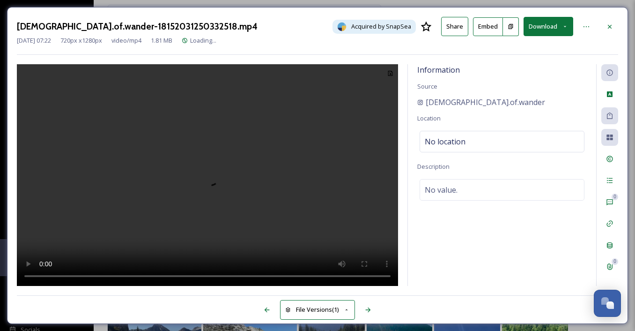
click at [226, 168] on video at bounding box center [207, 175] width 381 height 222
click at [611, 28] on icon at bounding box center [609, 26] width 7 height 7
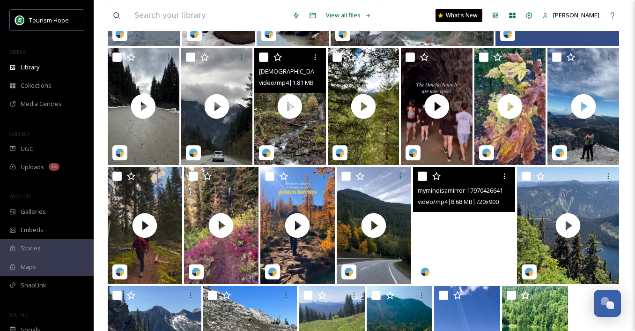
scroll to position [809, 0]
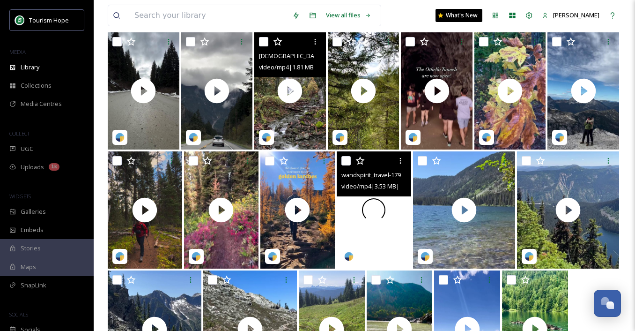
click at [372, 233] on div at bounding box center [374, 209] width 74 height 117
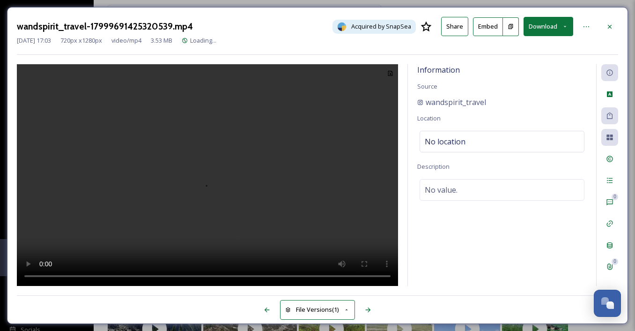
click at [268, 194] on video at bounding box center [207, 175] width 381 height 222
click at [611, 25] on icon at bounding box center [610, 26] width 4 height 4
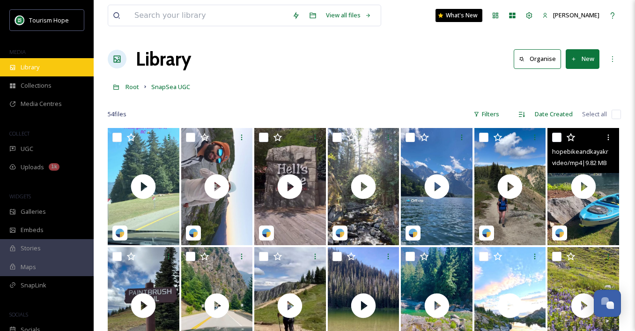
click at [39, 64] on span "Library" at bounding box center [30, 67] width 19 height 9
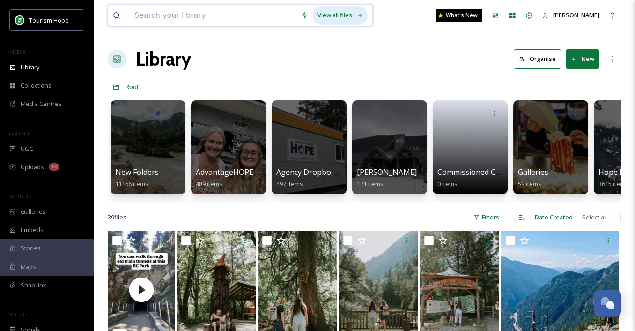
click at [343, 19] on div "View all files" at bounding box center [340, 15] width 55 height 18
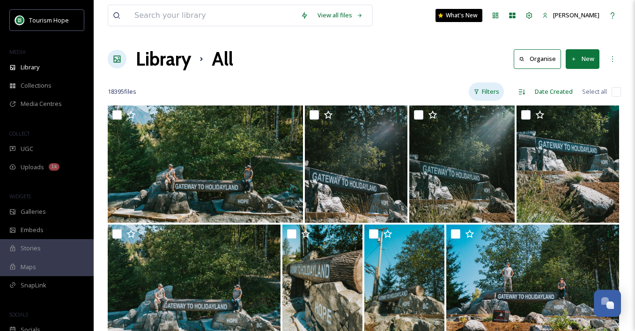
click at [485, 95] on div "Filters" at bounding box center [486, 91] width 35 height 18
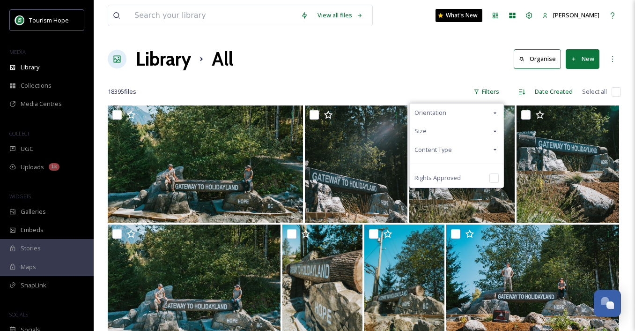
click at [472, 145] on div "Content Type" at bounding box center [457, 149] width 94 height 18
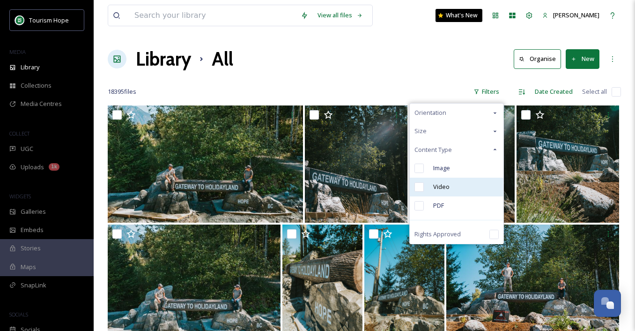
click at [457, 186] on div "Video" at bounding box center [457, 186] width 94 height 19
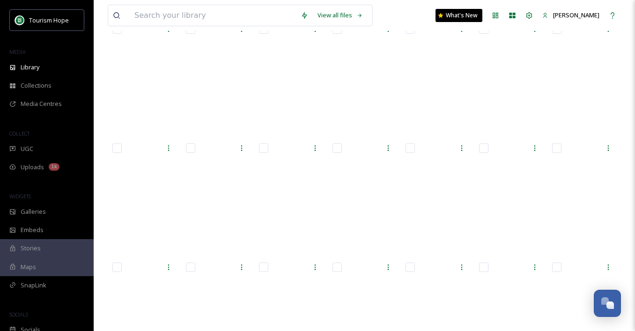
scroll to position [7579, 0]
